Goal: Use online tool/utility: Utilize a website feature to perform a specific function

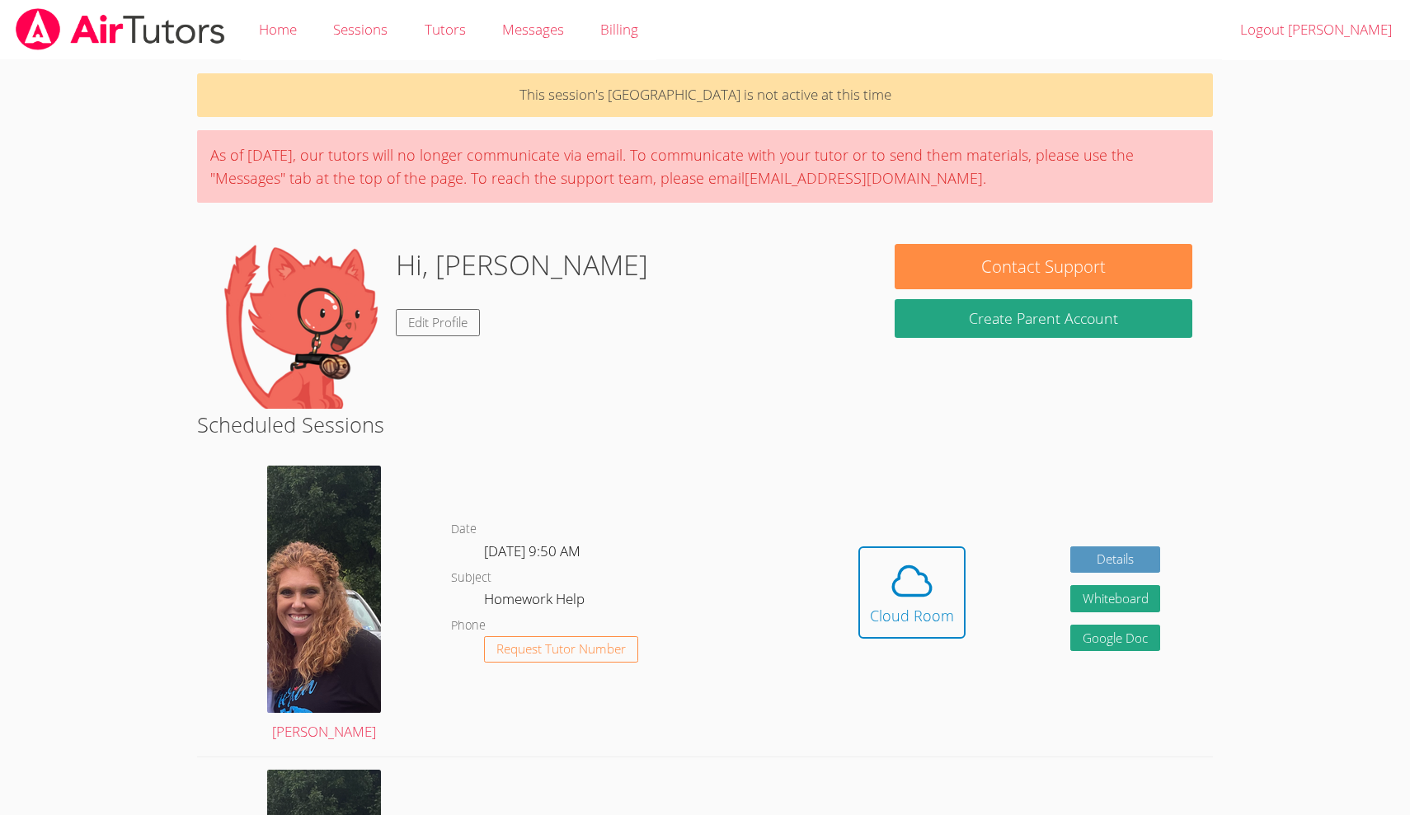
click at [1299, 92] on body "Home Sessions Tutors Messages Billing Logout Eloise This session's Cloud Room i…" at bounding box center [705, 407] width 1410 height 815
drag, startPoint x: 1272, startPoint y: 11, endPoint x: 1292, endPoint y: 389, distance: 378.9
click at [1292, 389] on body "Home Sessions Tutors Messages Billing Logout Eloise This session's Cloud Room i…" at bounding box center [705, 407] width 1410 height 815
click at [891, 604] on div "Cloud Room" at bounding box center [912, 615] width 84 height 23
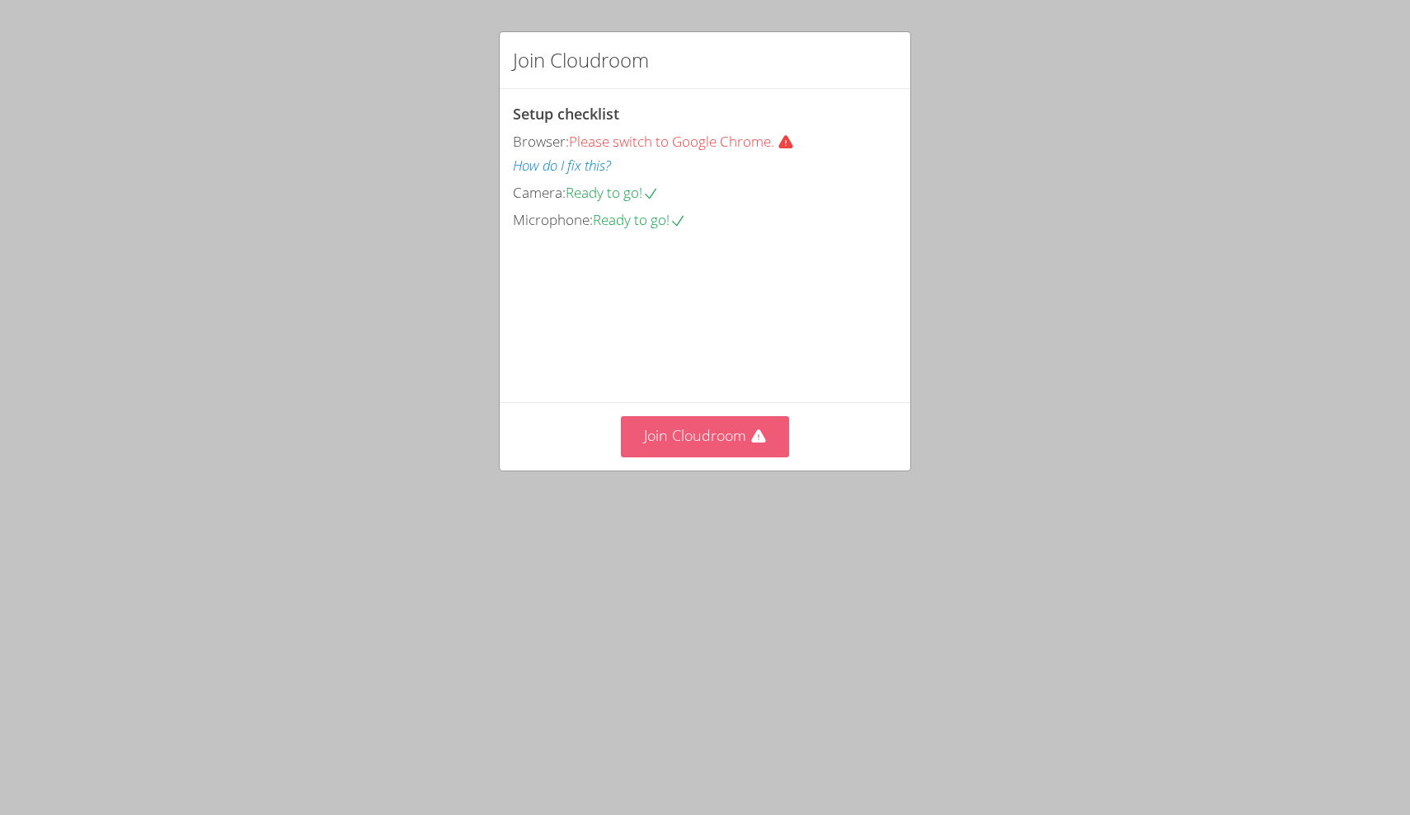
click at [690, 368] on video at bounding box center [636, 307] width 247 height 124
click at [716, 457] on button "Join Cloudroom" at bounding box center [705, 436] width 169 height 40
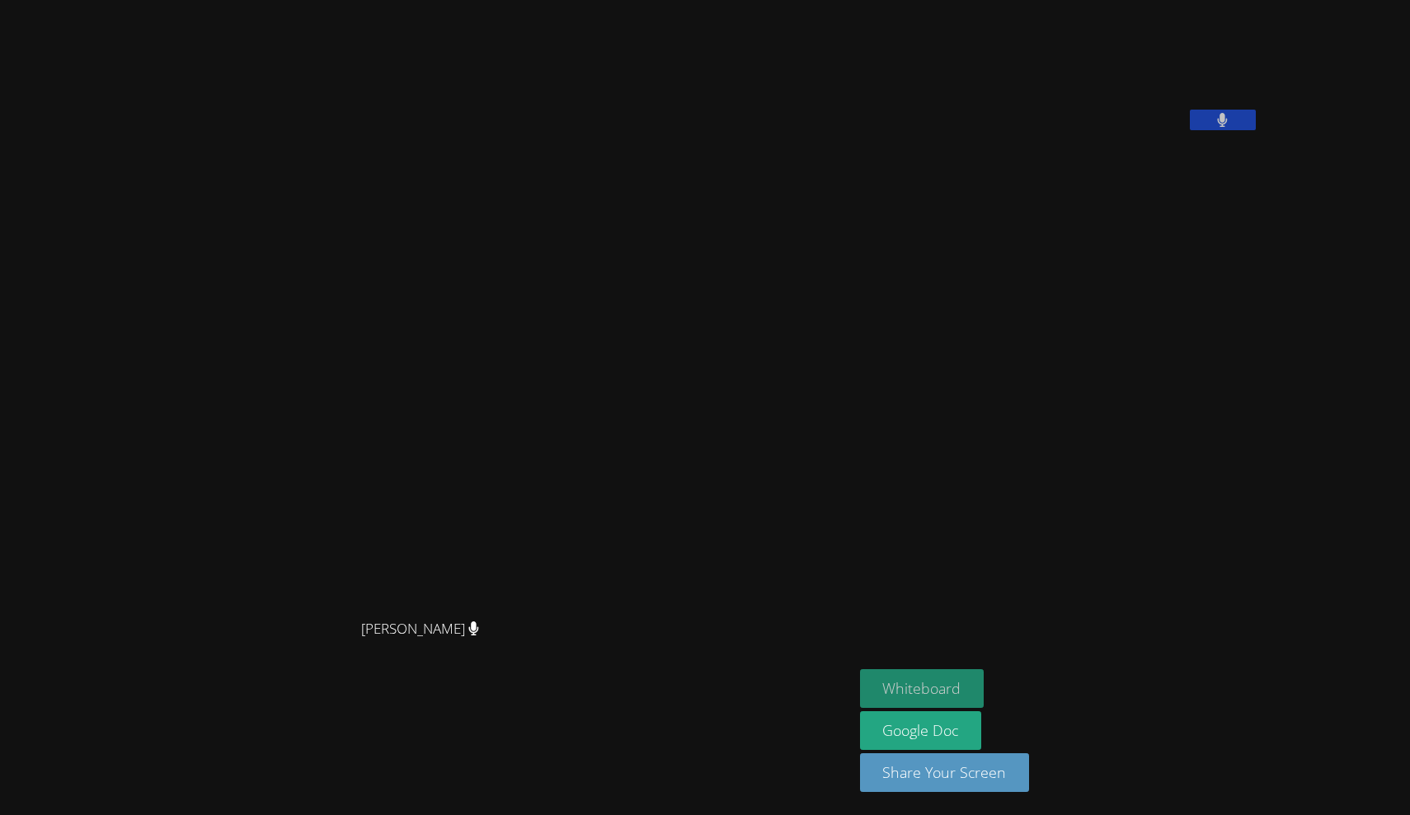
click at [860, 683] on button "Whiteboard" at bounding box center [922, 688] width 124 height 39
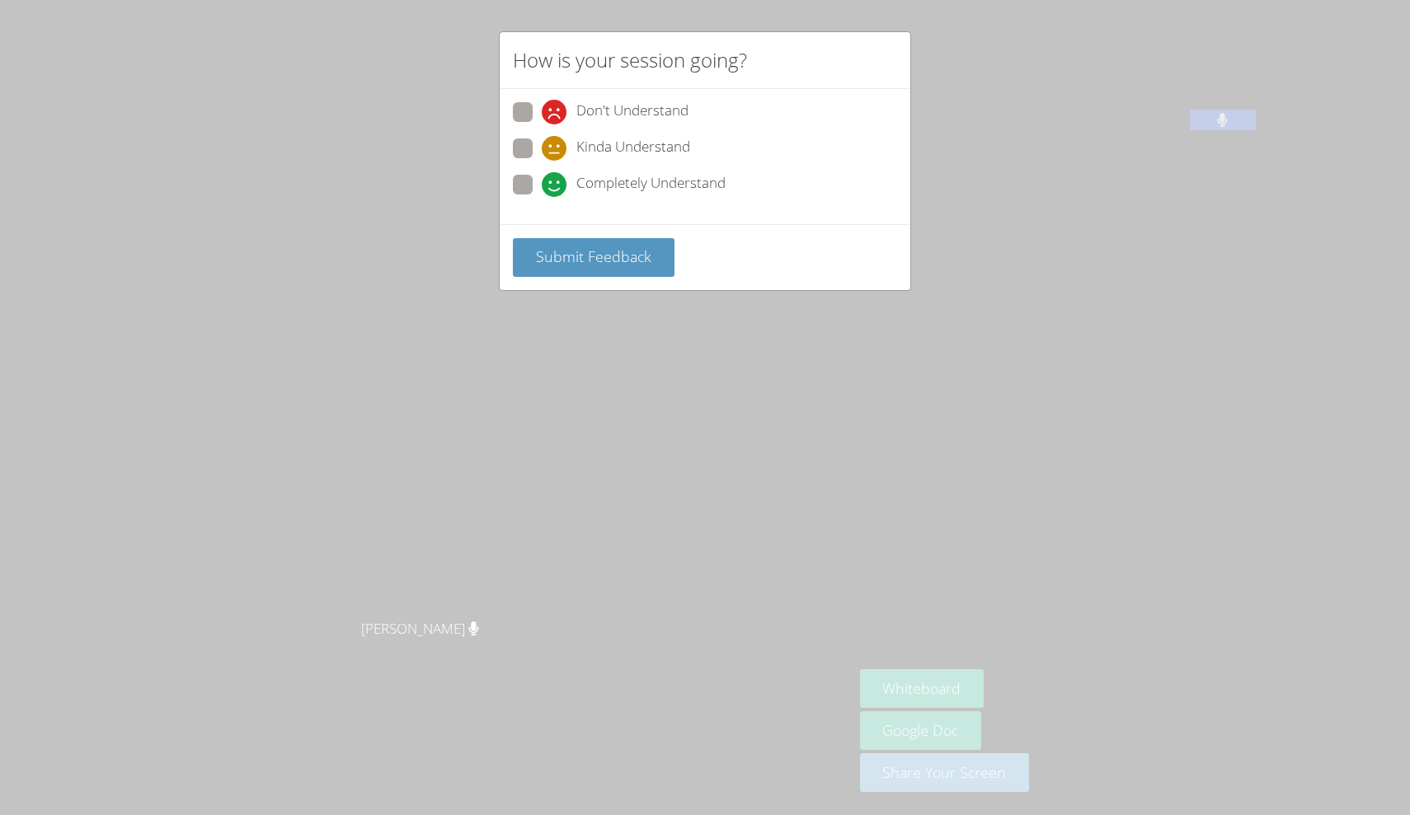
click at [542, 197] on span at bounding box center [542, 197] width 0 height 0
click at [542, 178] on input "Completely Understand" at bounding box center [549, 182] width 14 height 14
radio input "true"
click at [587, 264] on span "Submit Feedback" at bounding box center [593, 256] width 115 height 20
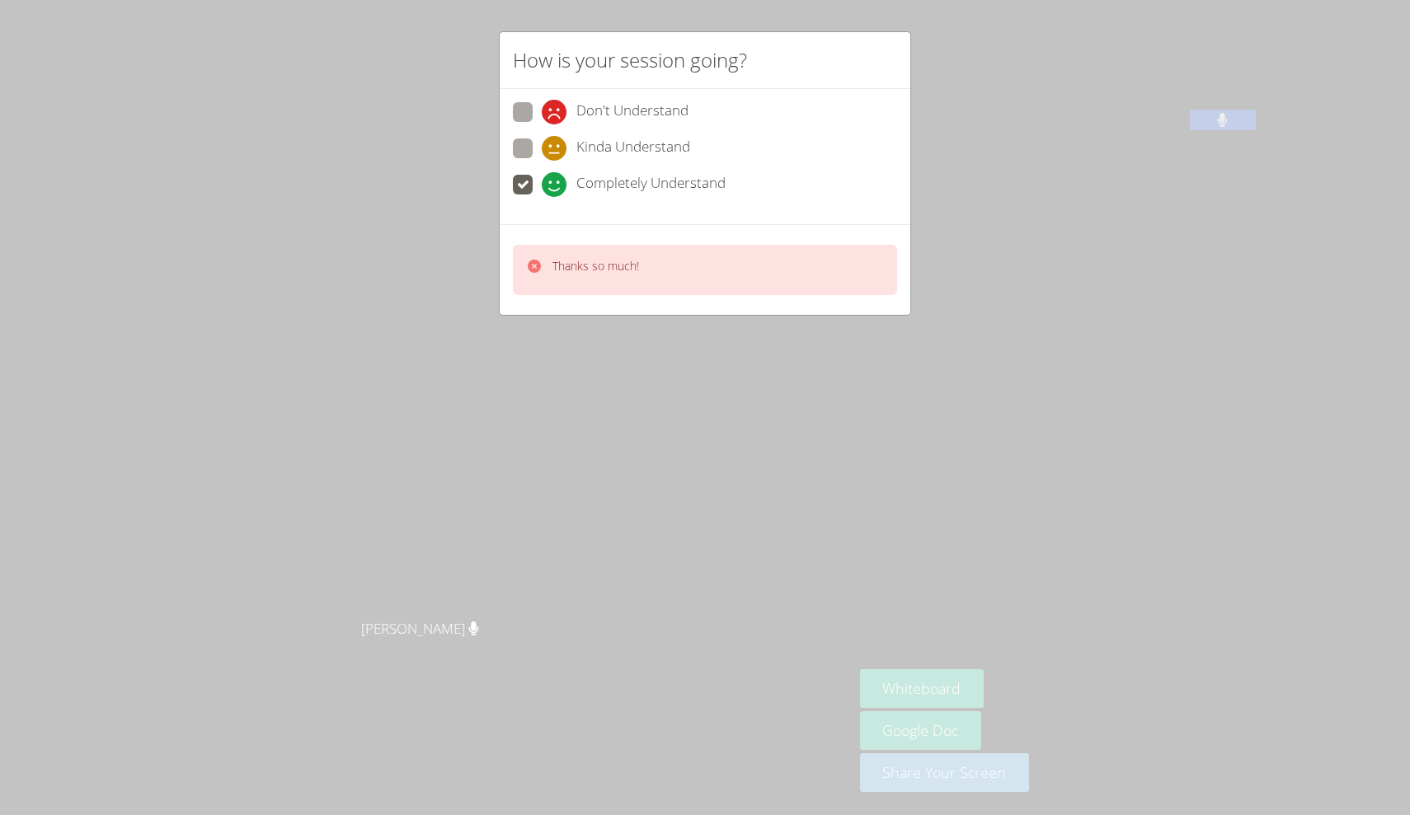
click at [650, 359] on div "How is your session going? Don't Understand Kinda Understand Completely Underst…" at bounding box center [705, 407] width 1410 height 815
